Goal: Information Seeking & Learning: Learn about a topic

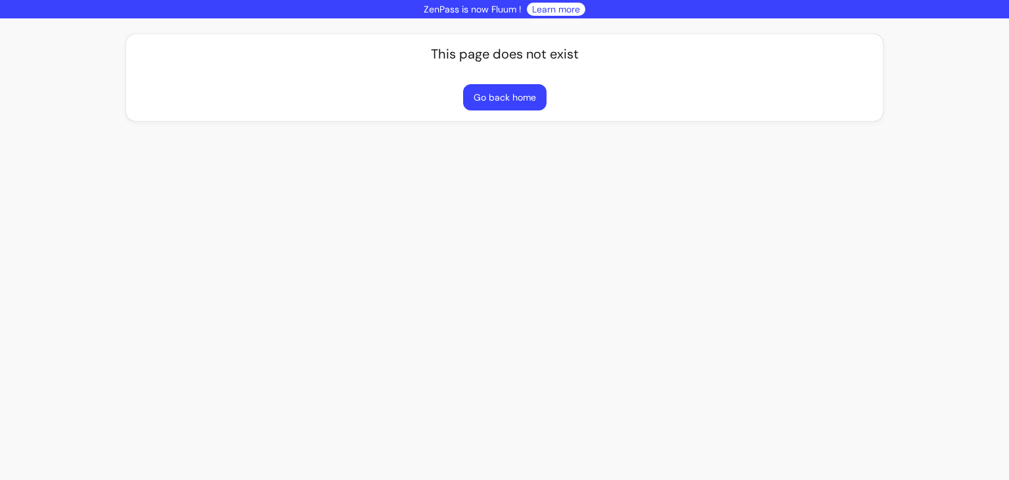
click at [566, 8] on link "Learn more" at bounding box center [556, 9] width 48 height 13
